Goal: Book appointment/travel/reservation

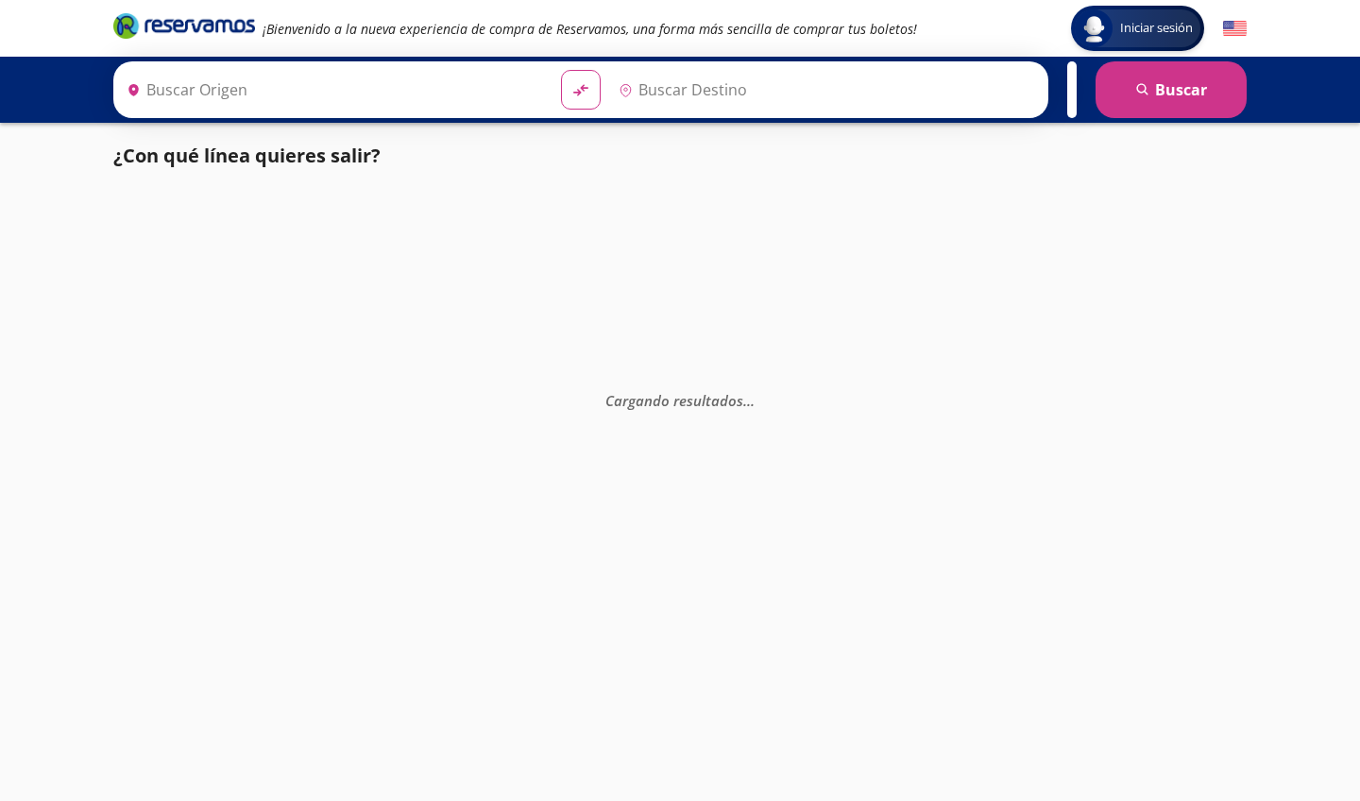
type input "[GEOGRAPHIC_DATA], [GEOGRAPHIC_DATA]"
type input "Huetamo, [GEOGRAPHIC_DATA]"
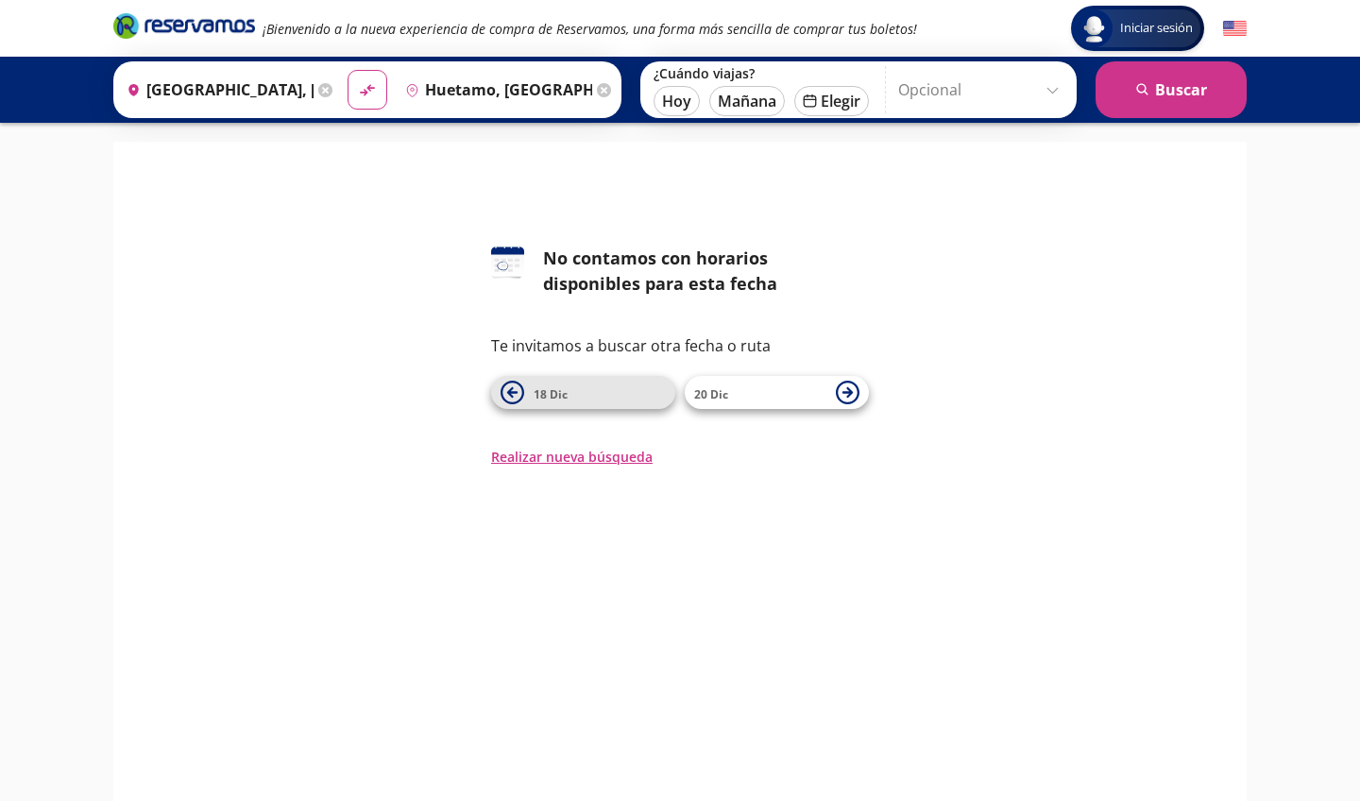
click at [510, 382] on icon at bounding box center [513, 393] width 24 height 24
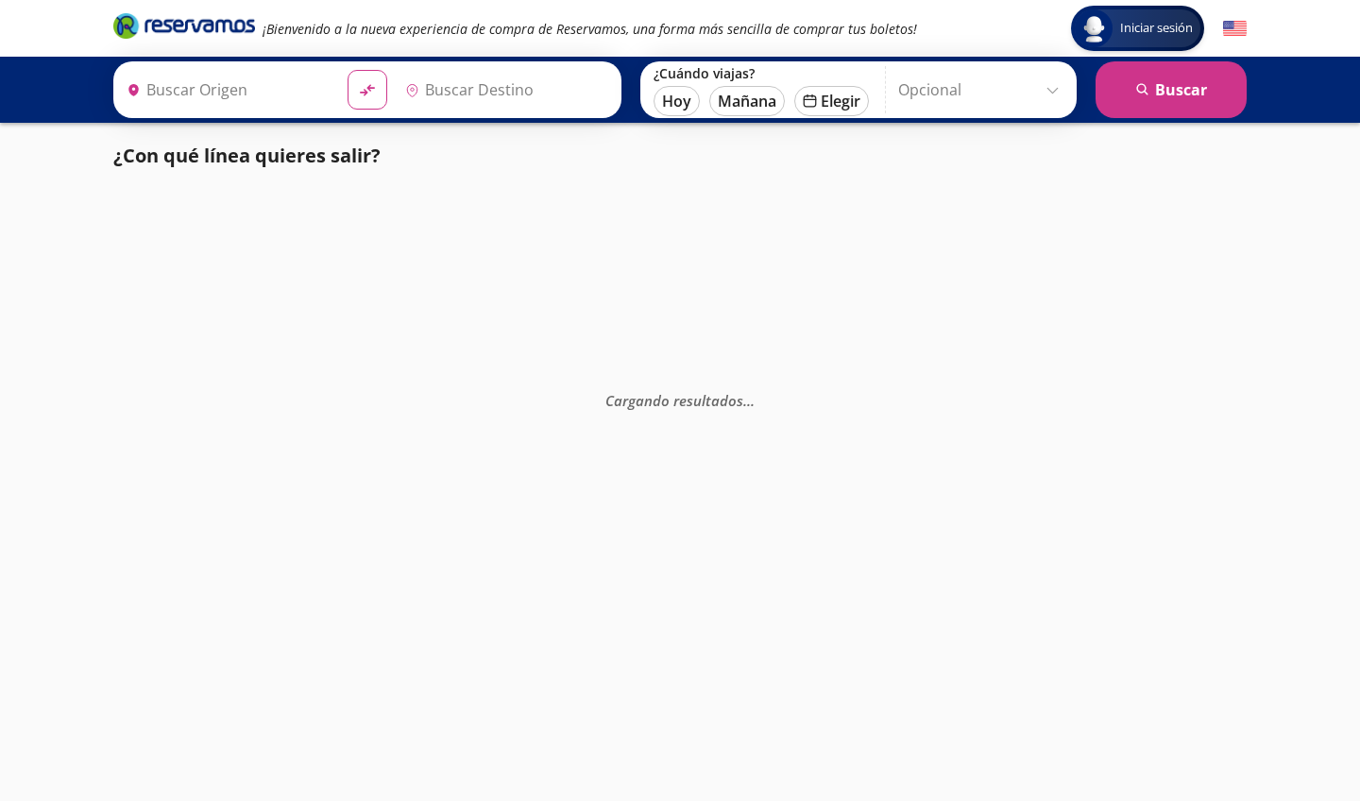
type input "[GEOGRAPHIC_DATA], [GEOGRAPHIC_DATA]"
type input "Huetamo, [GEOGRAPHIC_DATA]"
type input "[GEOGRAPHIC_DATA], [GEOGRAPHIC_DATA]"
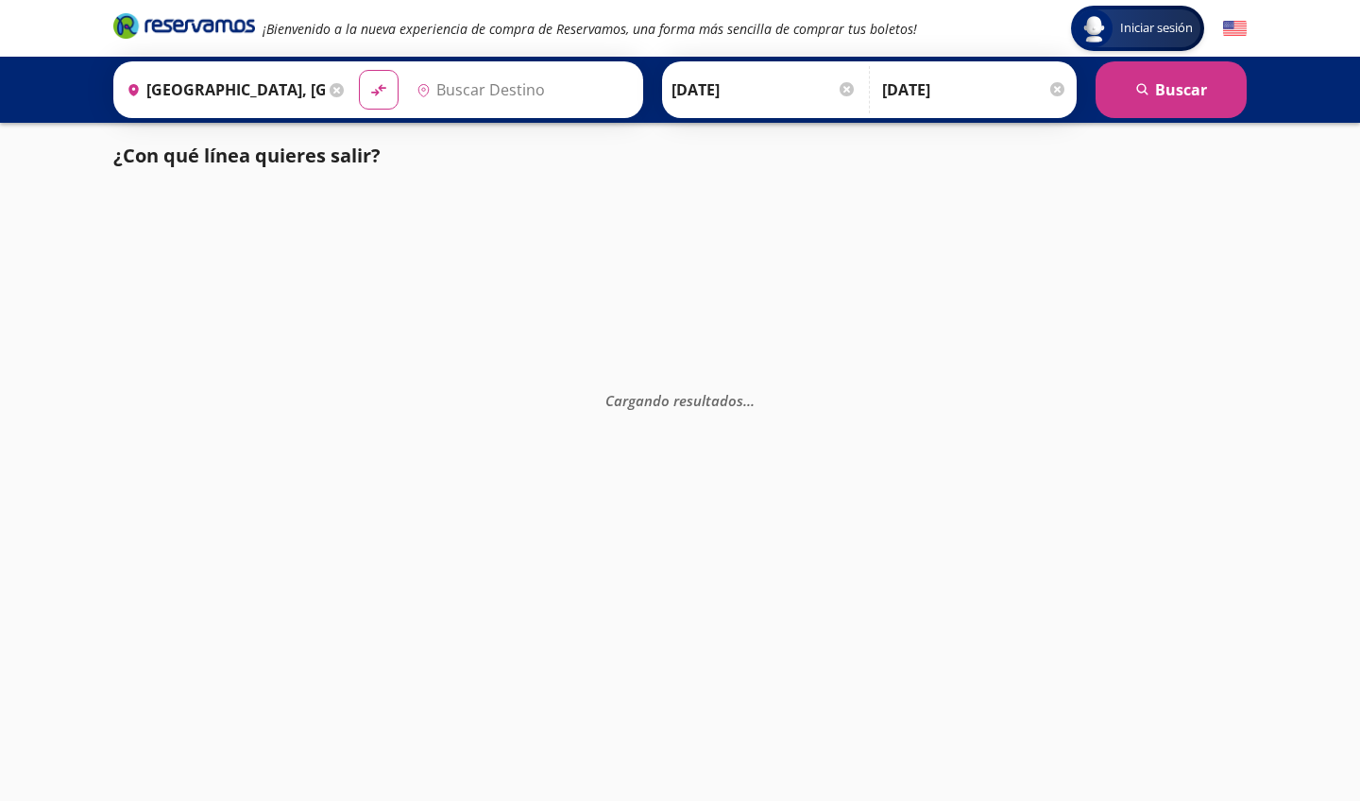
type input "Huetamo, [GEOGRAPHIC_DATA]"
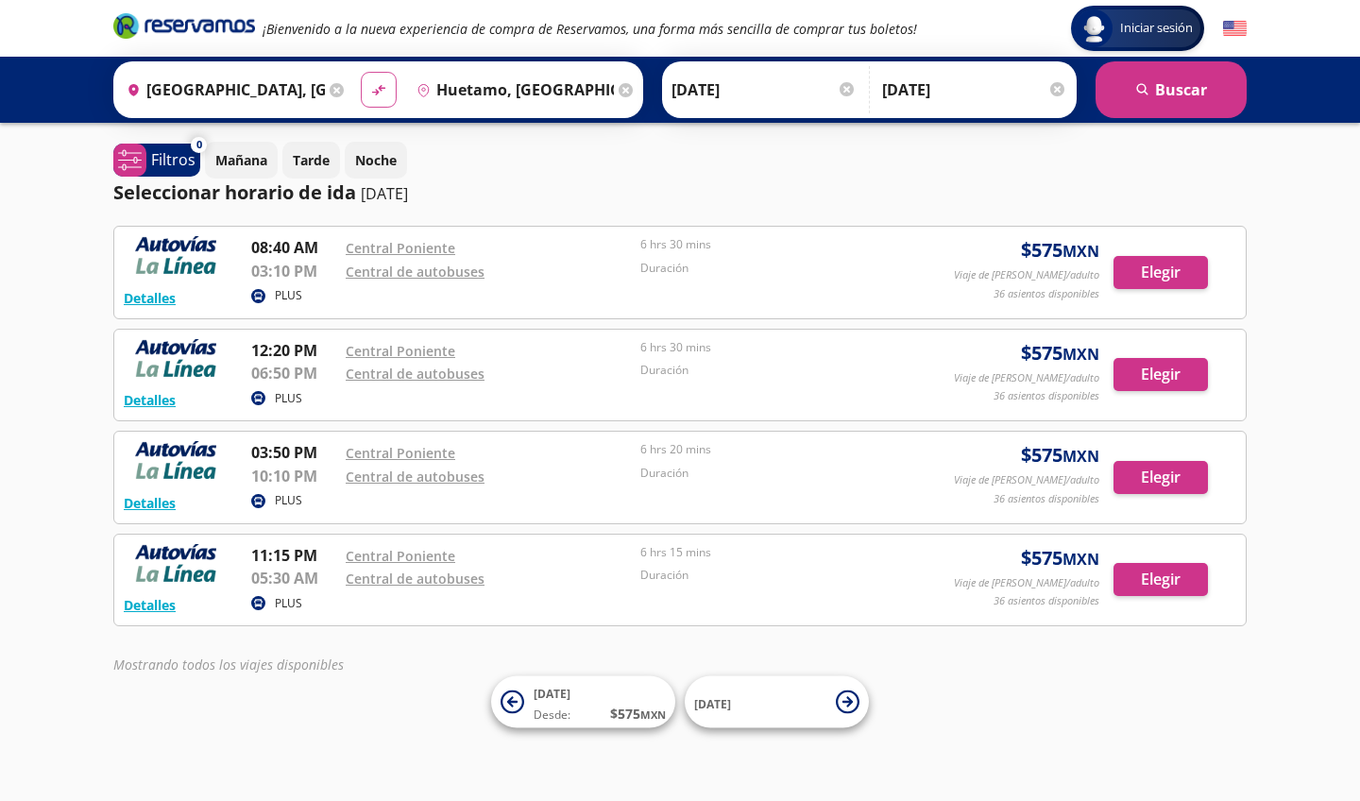
click at [388, 87] on button "material-symbols:compare-arrows-rounded" at bounding box center [379, 90] width 36 height 36
type input "Huetamo, [GEOGRAPHIC_DATA]"
type input "[GEOGRAPHIC_DATA], [GEOGRAPHIC_DATA]"
click at [397, 80] on button "material-symbols:compare-arrows-rounded" at bounding box center [379, 90] width 36 height 36
type input "[GEOGRAPHIC_DATA], [GEOGRAPHIC_DATA]"
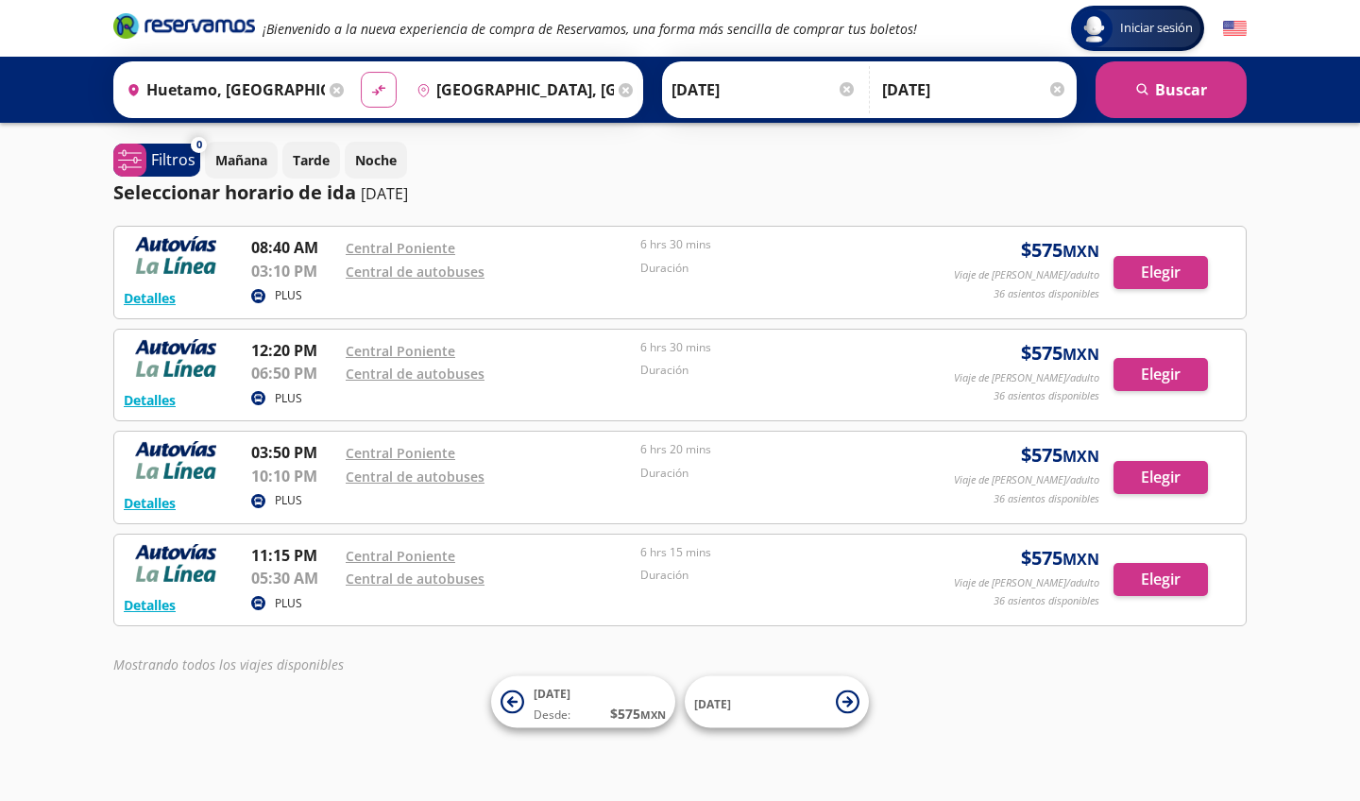
type input "Huetamo, [GEOGRAPHIC_DATA]"
click at [195, 87] on input "[GEOGRAPHIC_DATA], [GEOGRAPHIC_DATA]" at bounding box center [222, 89] width 206 height 47
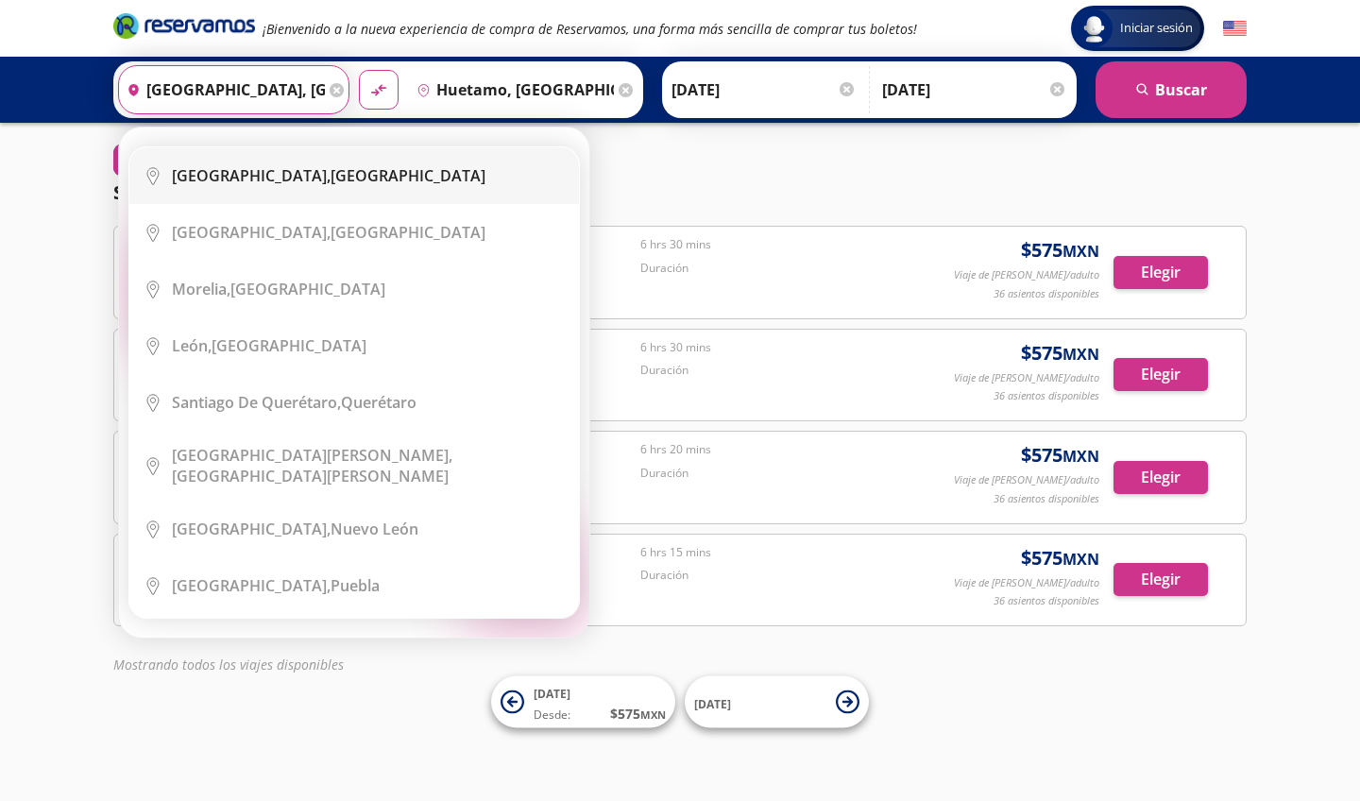
click at [217, 174] on b "[GEOGRAPHIC_DATA]," at bounding box center [251, 175] width 159 height 21
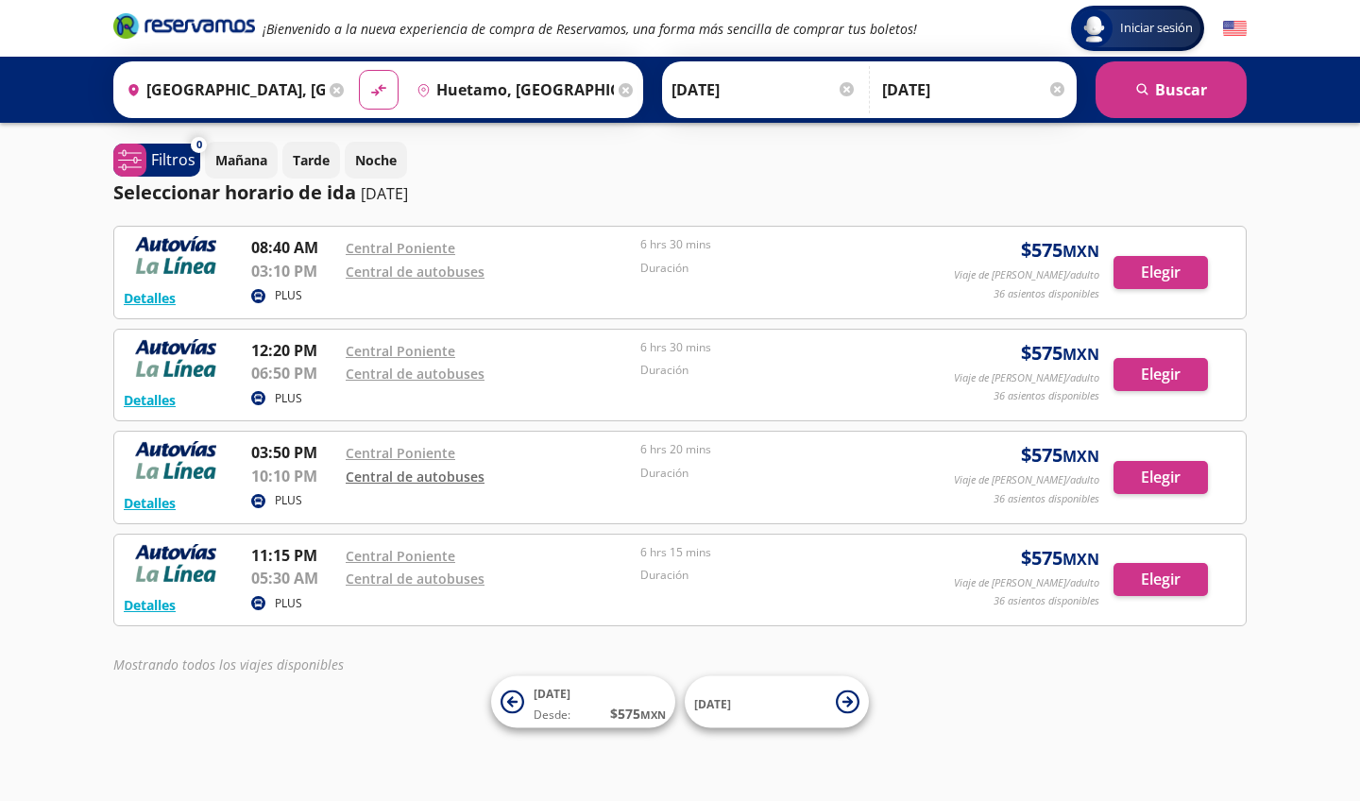
click at [363, 473] on link "Central de autobuses" at bounding box center [415, 476] width 139 height 18
